Goal: Transaction & Acquisition: Purchase product/service

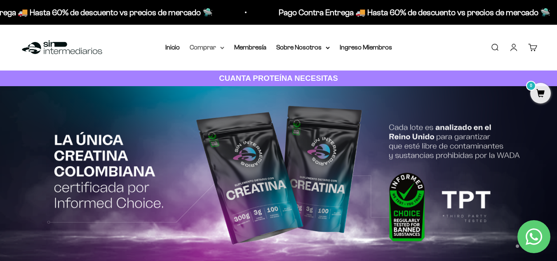
click at [218, 49] on summary "Comprar" at bounding box center [207, 47] width 35 height 11
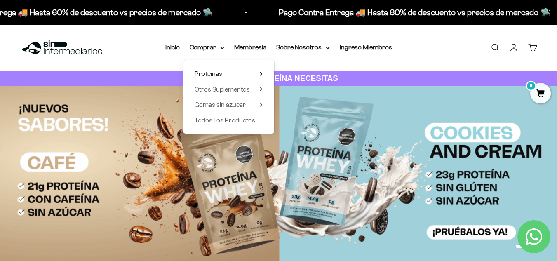
click at [262, 74] on icon at bounding box center [261, 73] width 2 height 3
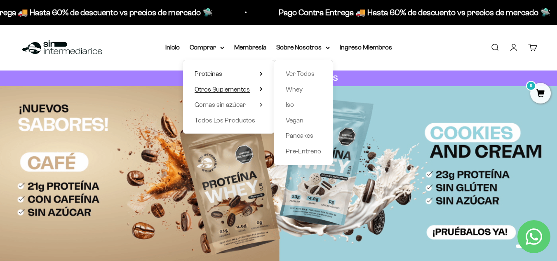
click at [262, 88] on icon at bounding box center [261, 89] width 3 height 4
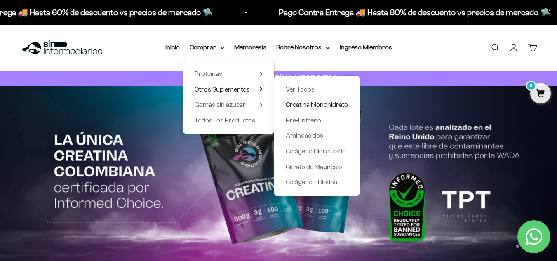
click at [314, 109] on span "Creatina Monohidrato" at bounding box center [317, 104] width 62 height 11
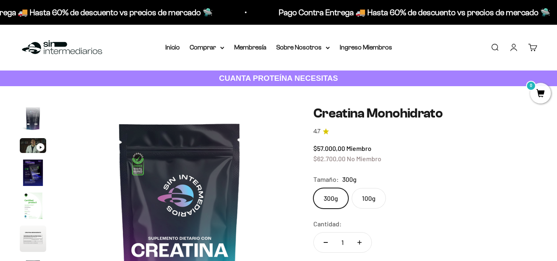
click at [366, 203] on label "100g" at bounding box center [369, 198] width 34 height 21
click at [313, 188] on input "100g" at bounding box center [313, 188] width 0 height 0
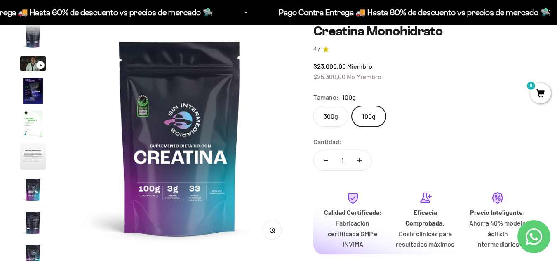
scroll to position [82, 0]
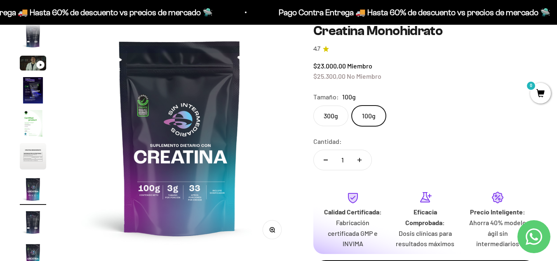
click at [335, 114] on label "300g" at bounding box center [330, 116] width 35 height 21
click at [313, 106] on input "300g" at bounding box center [313, 105] width 0 height 0
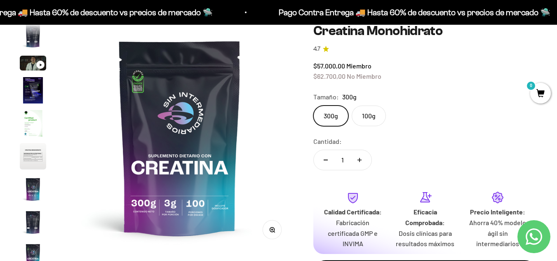
click at [371, 112] on label "100g" at bounding box center [369, 116] width 34 height 21
click at [313, 106] on input "100g" at bounding box center [313, 105] width 0 height 0
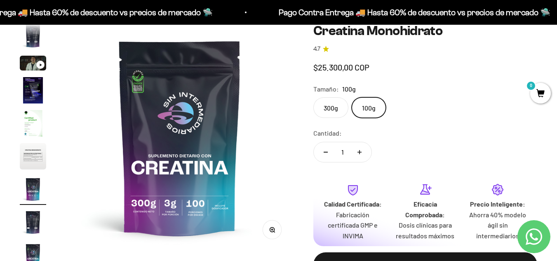
scroll to position [0, 1395]
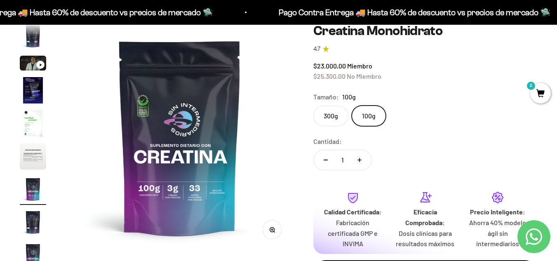
click at [336, 108] on label "300g" at bounding box center [330, 116] width 35 height 21
click at [313, 106] on input "300g" at bounding box center [313, 105] width 0 height 0
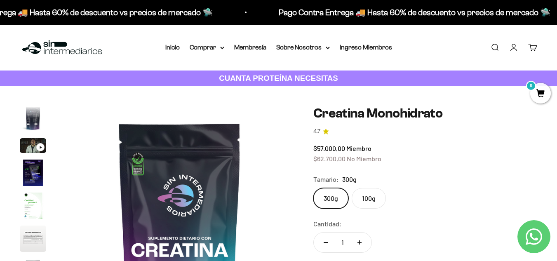
click at [515, 48] on link "Iniciar sesión" at bounding box center [513, 47] width 9 height 9
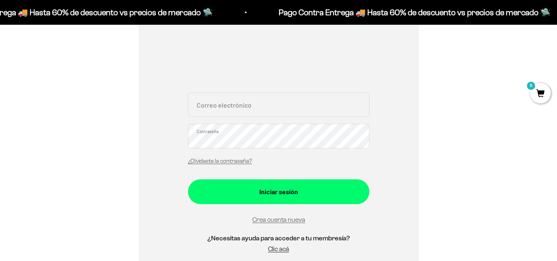
scroll to position [124, 0]
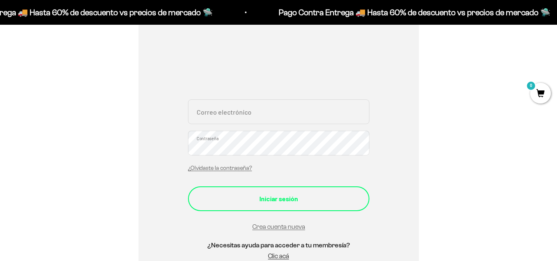
type input "[EMAIL_ADDRESS][DOMAIN_NAME]"
click at [236, 210] on button "Iniciar sesión" at bounding box center [278, 198] width 181 height 25
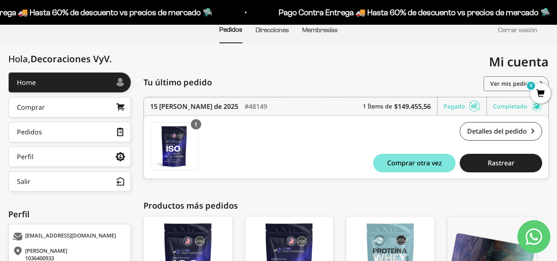
scroll to position [54, 0]
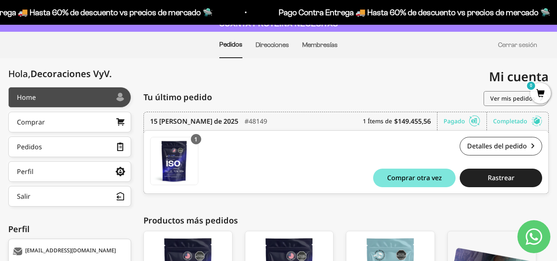
click at [84, 101] on link "Home" at bounding box center [69, 97] width 123 height 21
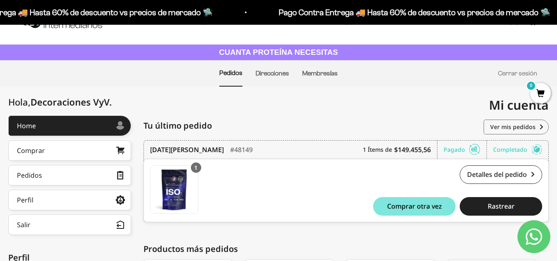
scroll to position [13, 0]
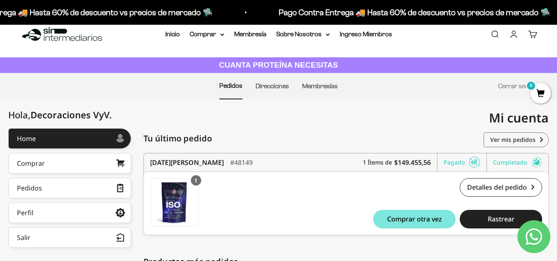
click at [45, 36] on img at bounding box center [62, 35] width 85 height 18
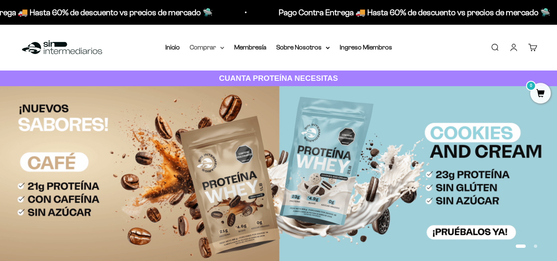
click at [216, 47] on summary "Comprar" at bounding box center [207, 47] width 35 height 11
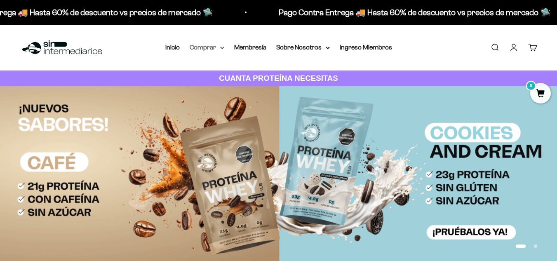
click at [209, 46] on summary "Comprar" at bounding box center [207, 47] width 35 height 11
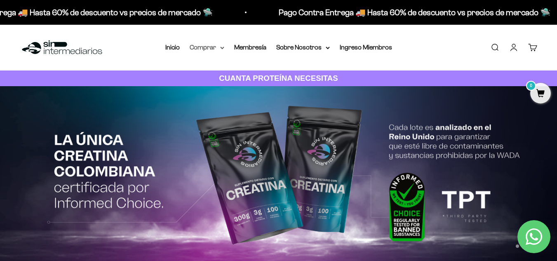
click at [220, 51] on summary "Comprar" at bounding box center [207, 47] width 35 height 11
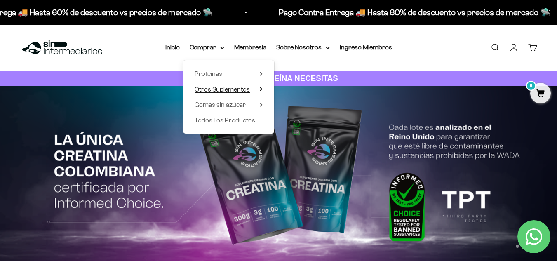
click at [223, 90] on span "Otros Suplementos" at bounding box center [222, 89] width 55 height 7
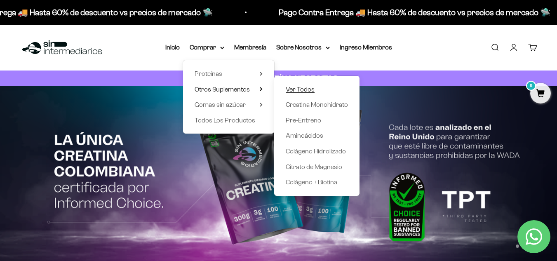
click at [302, 90] on span "Ver Todos" at bounding box center [300, 89] width 29 height 7
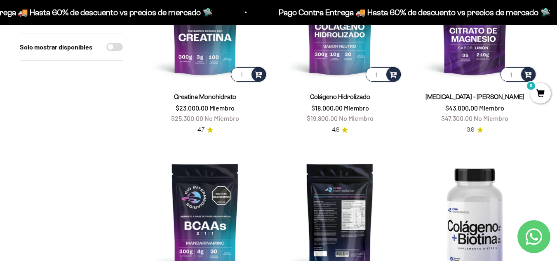
scroll to position [124, 0]
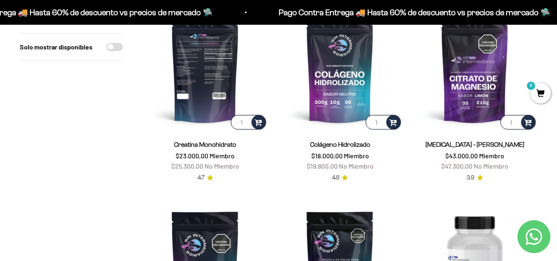
click at [200, 117] on img at bounding box center [205, 68] width 125 height 125
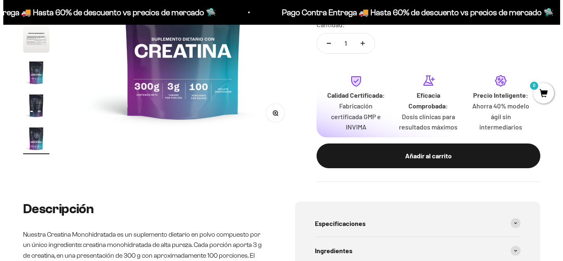
scroll to position [206, 0]
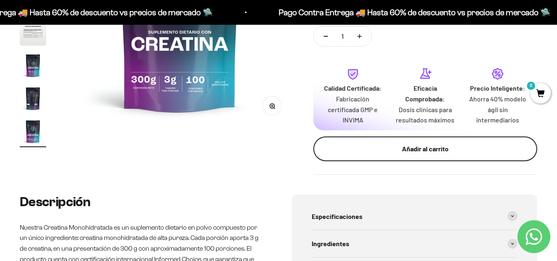
click at [406, 155] on button "Añadir al carrito" at bounding box center [425, 148] width 224 height 25
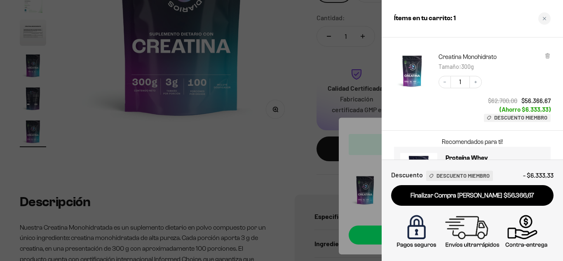
scroll to position [82, 0]
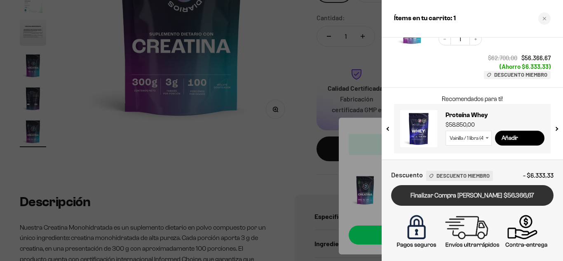
click at [436, 199] on link "Finalizar Compra [PERSON_NAME] $56.366,67" at bounding box center [472, 195] width 162 height 21
